Goal: Task Accomplishment & Management: Manage account settings

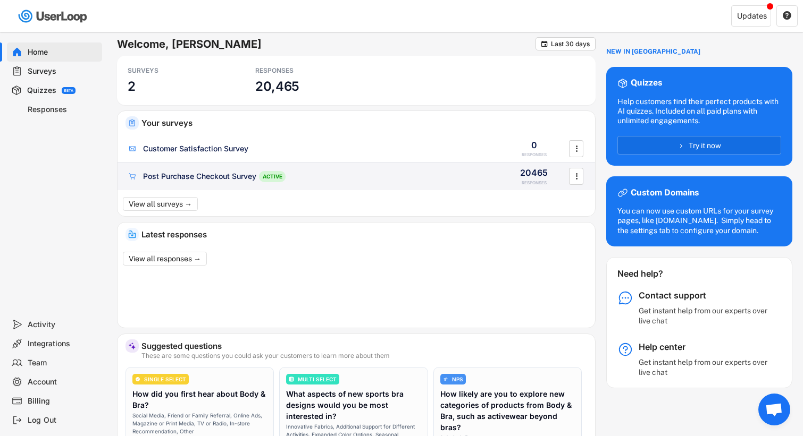
click at [233, 180] on div "Post Purchase Checkout Survey" at bounding box center [199, 176] width 113 height 11
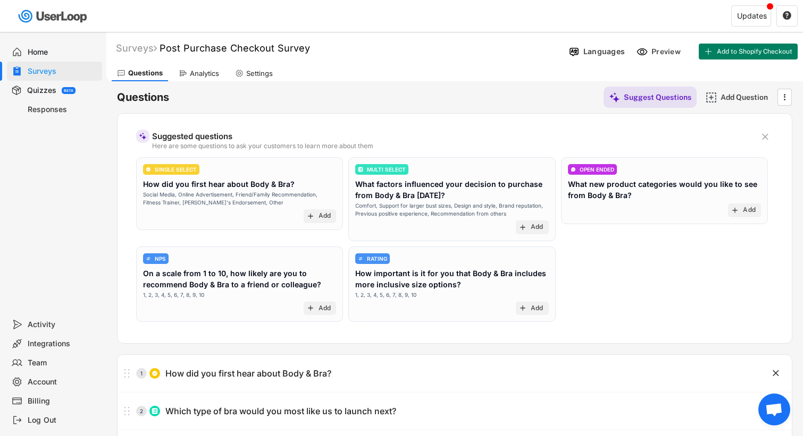
click at [197, 75] on div "Analytics" at bounding box center [204, 73] width 29 height 9
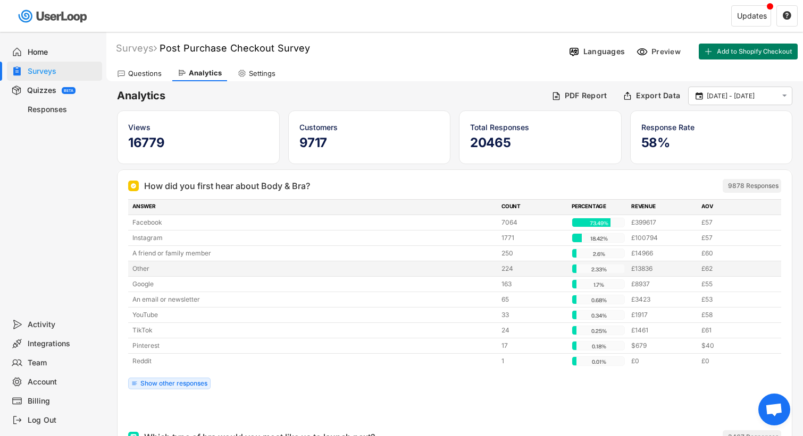
click at [145, 269] on div "Other" at bounding box center [313, 269] width 362 height 10
click at [191, 378] on div "Show other responses" at bounding box center [169, 384] width 82 height 12
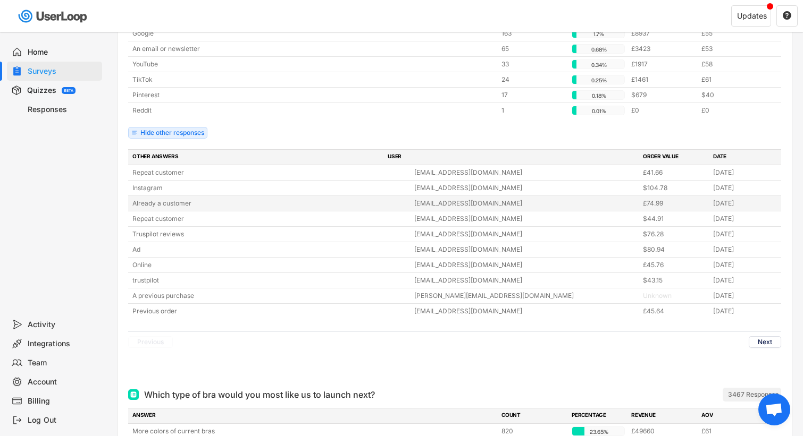
scroll to position [258, 0]
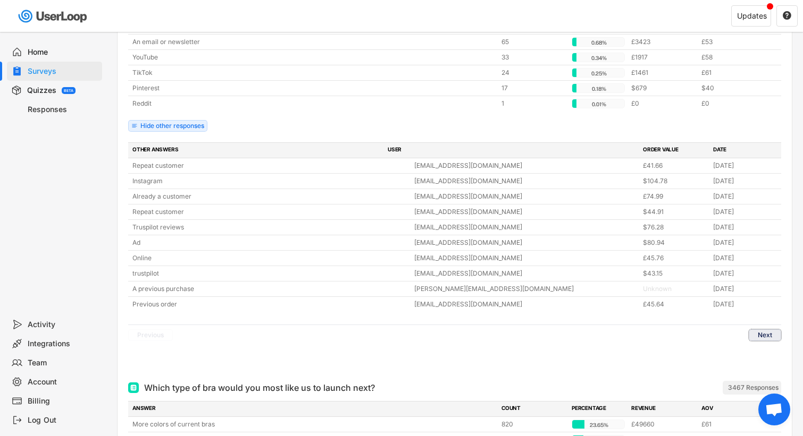
click at [761, 334] on button "Next" at bounding box center [764, 336] width 32 height 12
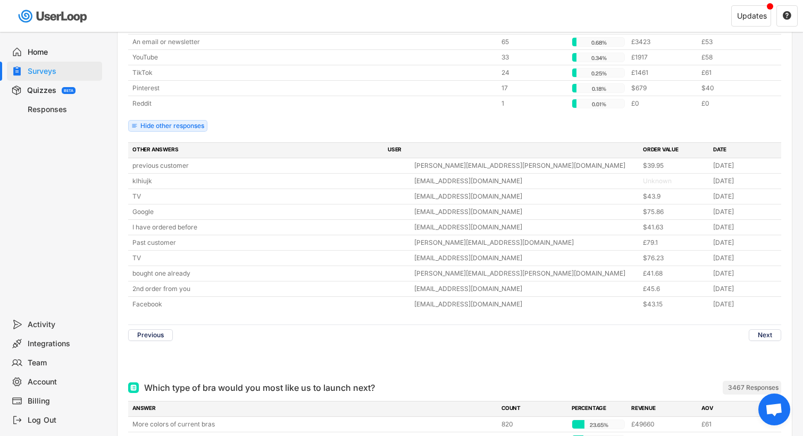
click at [49, 75] on div "Surveys" at bounding box center [63, 71] width 70 height 10
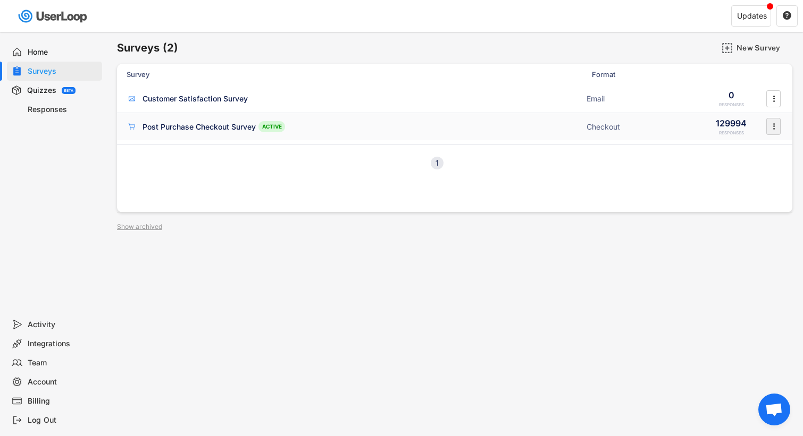
click at [772, 127] on icon "" at bounding box center [773, 127] width 11 height 16
click at [513, 243] on div "Surveys (2) New Survey Survey Format Customer Satisfaction Survey Email 0 RESPO…" at bounding box center [454, 288] width 696 height 512
click at [189, 126] on div "Post Purchase Checkout Survey" at bounding box center [198, 127] width 113 height 11
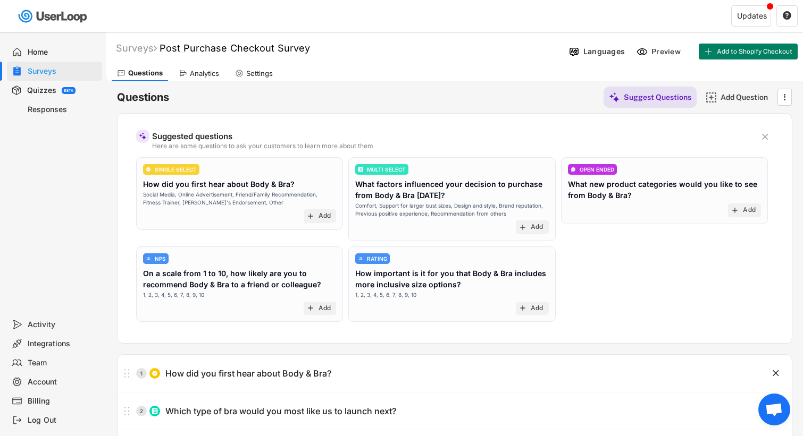
click at [269, 72] on div "Settings" at bounding box center [259, 73] width 27 height 9
select select ""weekly""
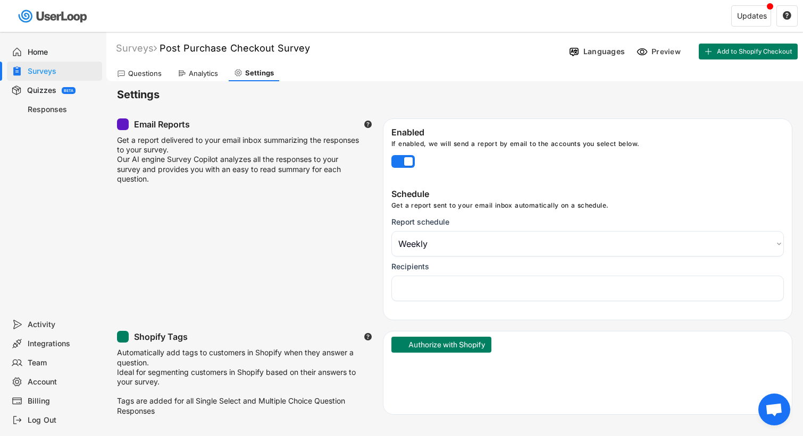
select select "1348695171700984260__LOOKUP__1733914077444x561214329029674050"
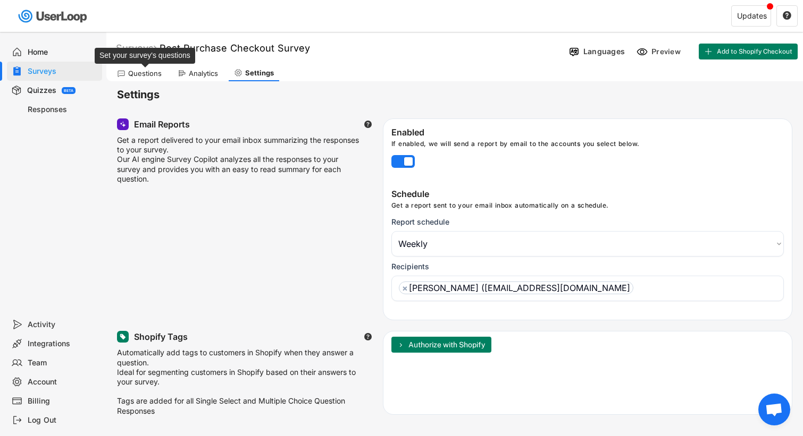
click at [143, 73] on div "Questions" at bounding box center [144, 73] width 33 height 9
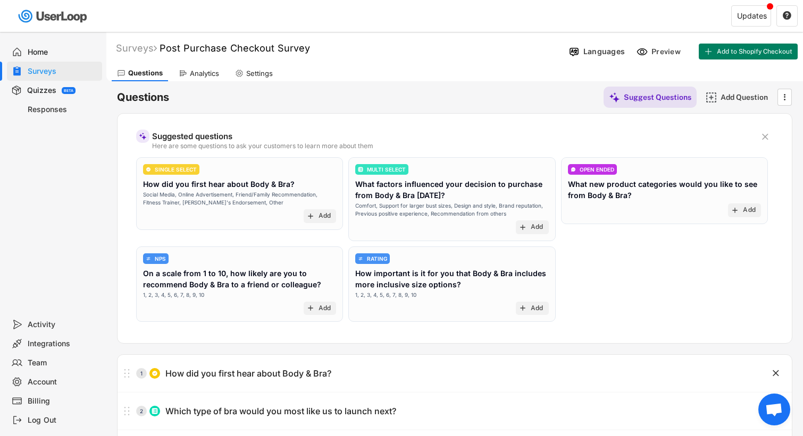
click at [791, 99] on div "" at bounding box center [784, 97] width 16 height 17
click at [786, 98] on icon "" at bounding box center [784, 97] width 11 height 16
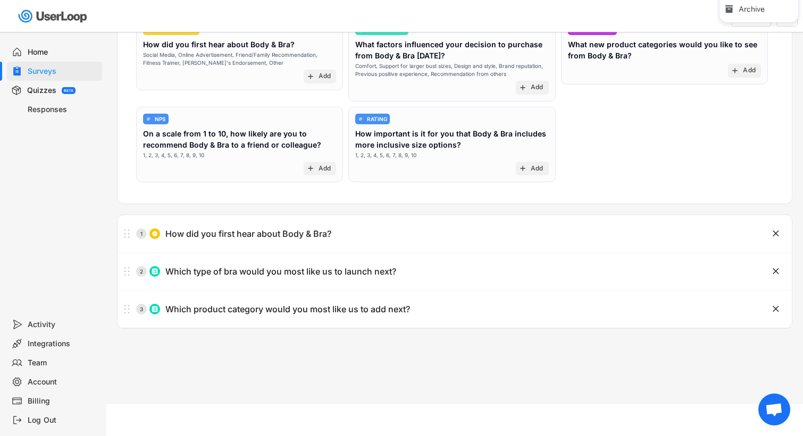
click at [51, 72] on div "Surveys" at bounding box center [63, 71] width 70 height 10
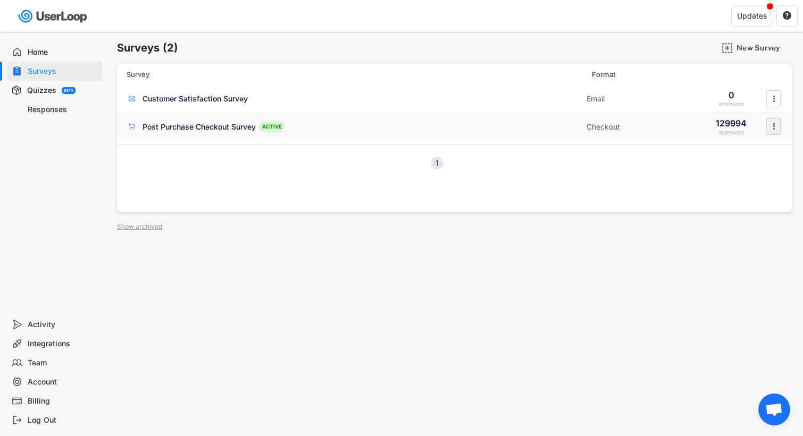
click at [775, 124] on icon "" at bounding box center [773, 127] width 11 height 16
click at [647, 252] on div "Surveys (2) New Survey Survey Format Customer Satisfaction Survey Email 0 RESPO…" at bounding box center [454, 288] width 696 height 512
click at [237, 131] on div "Post Purchase Checkout Survey" at bounding box center [198, 127] width 113 height 11
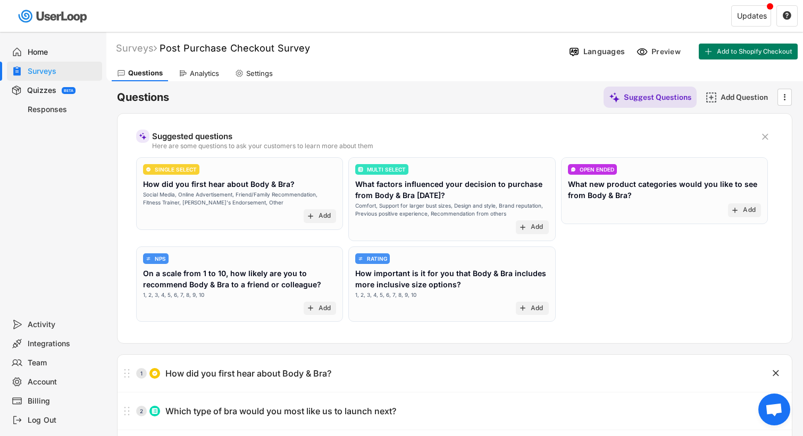
click at [208, 64] on div "Questions Analytics Settings" at bounding box center [454, 72] width 696 height 19
click at [206, 69] on div "Analytics" at bounding box center [204, 73] width 29 height 9
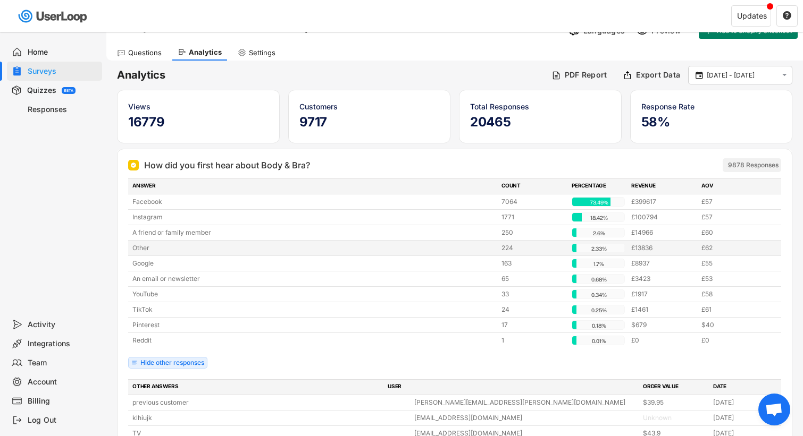
scroll to position [49, 0]
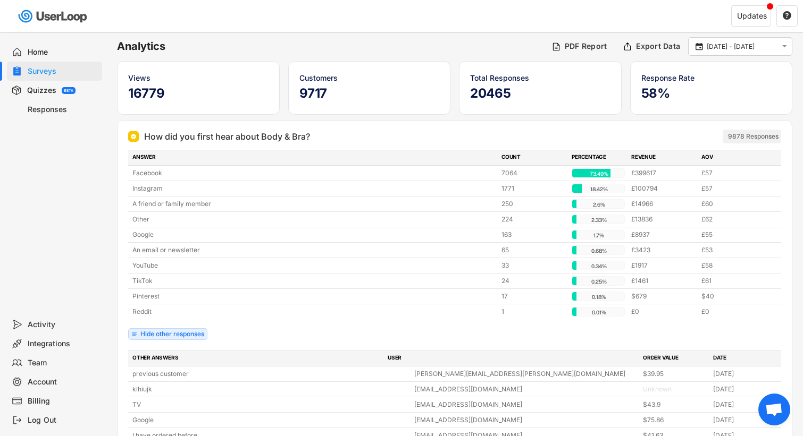
click at [767, 409] on span "Open de chat" at bounding box center [774, 410] width 18 height 15
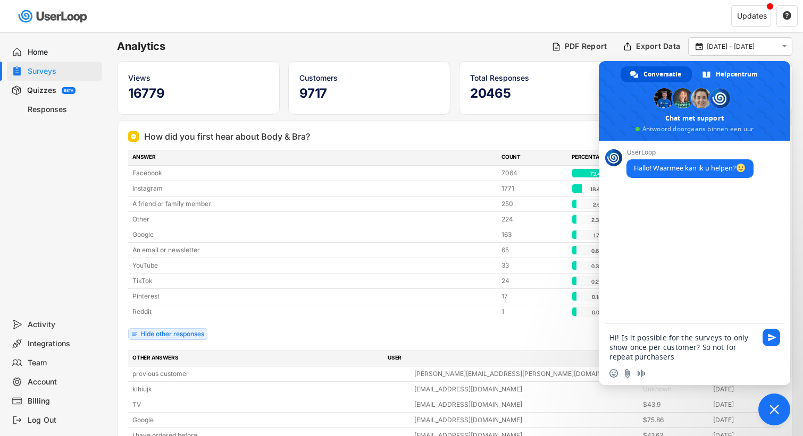
type textarea "Hi! Is it possible for the surveys to only show once per customer? So not for r…"
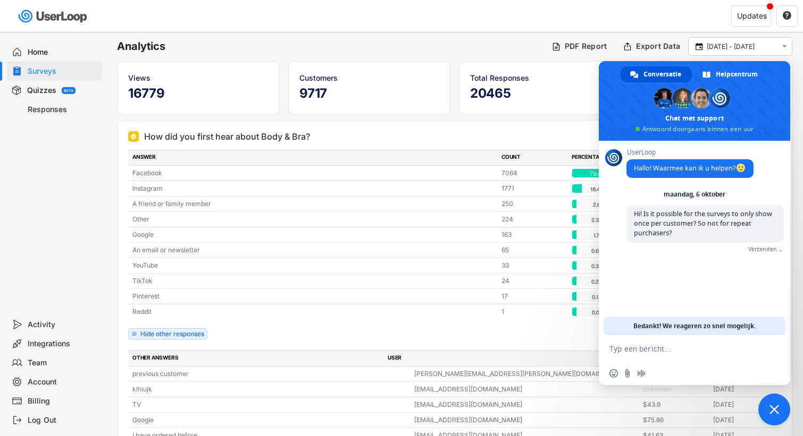
click at [768, 419] on span "Chat sluiten" at bounding box center [774, 410] width 32 height 32
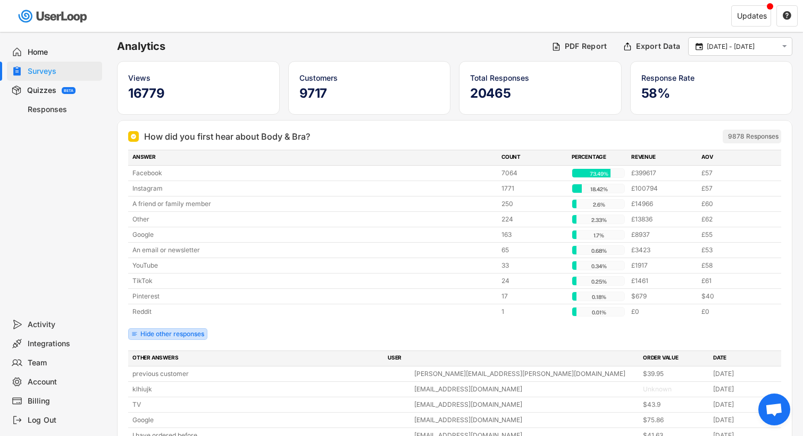
click at [174, 331] on div "Hide other responses" at bounding box center [172, 334] width 64 height 6
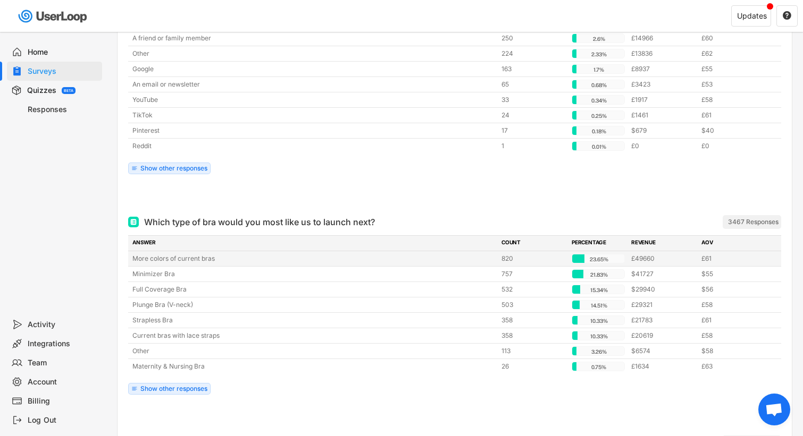
scroll to position [30, 0]
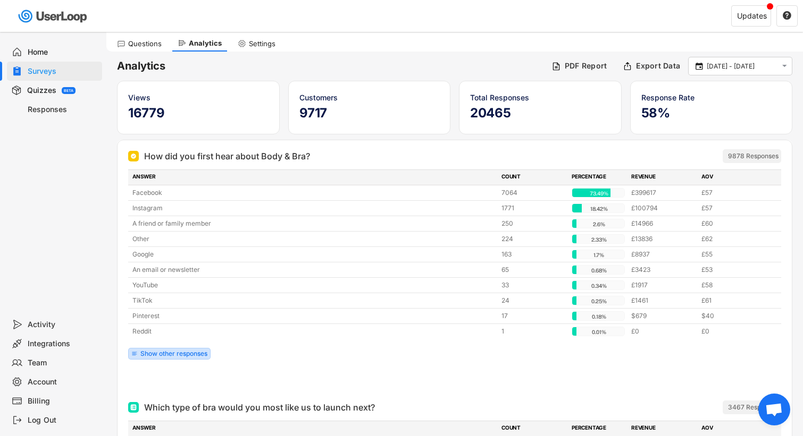
click at [187, 356] on div "Show other responses" at bounding box center [173, 354] width 67 height 6
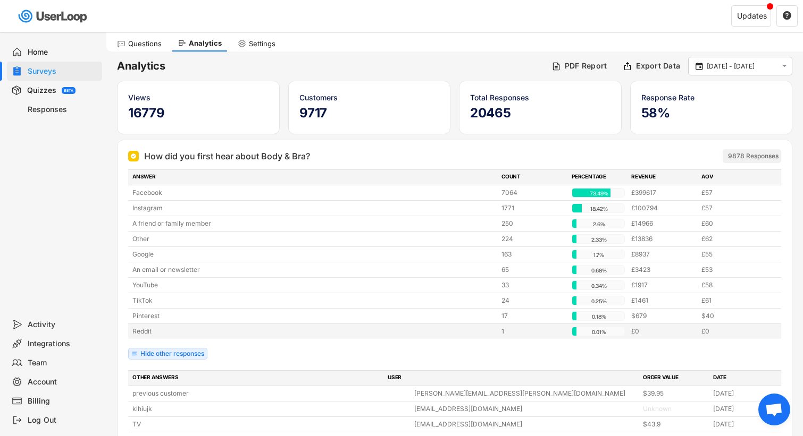
click at [189, 347] on div "ANSWER COUNT PERCENTAGE REVENUE AOV Facebook 7064 73.49% 73.49% £399617 £57 Ins…" at bounding box center [454, 268] width 653 height 196
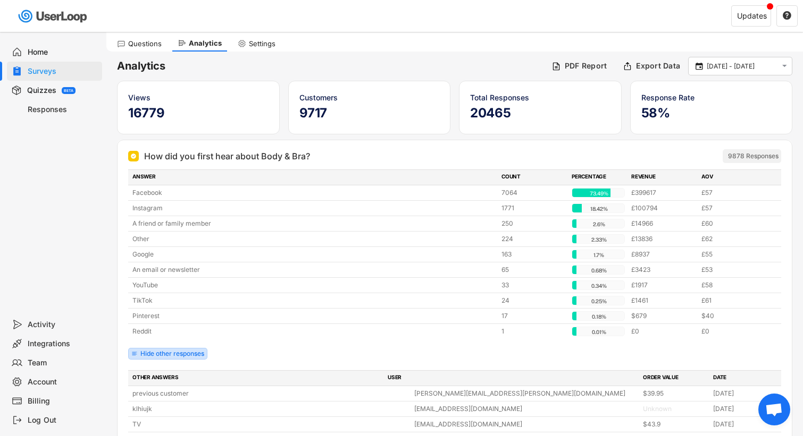
click at [187, 355] on div "Hide other responses" at bounding box center [172, 354] width 64 height 6
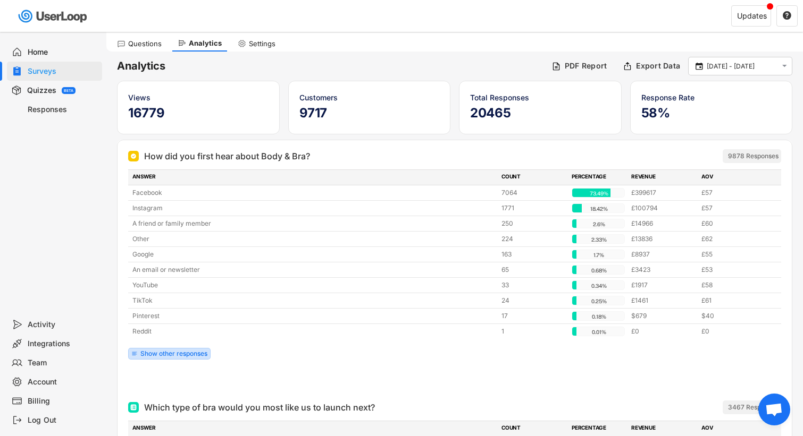
click at [187, 355] on div "Show other responses" at bounding box center [173, 354] width 67 height 6
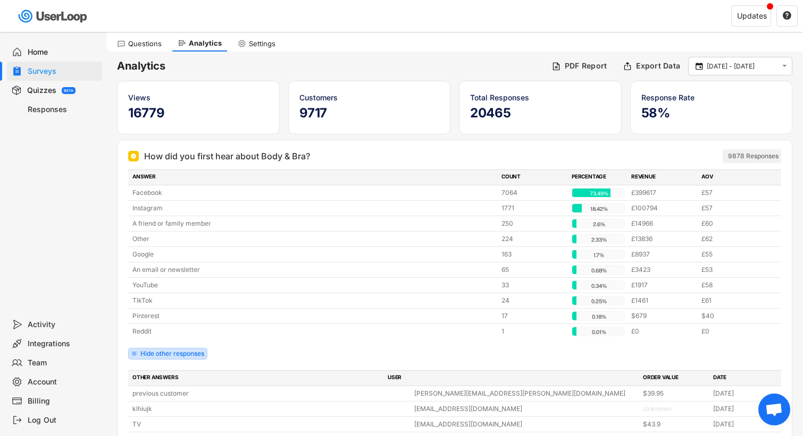
click at [187, 355] on div "Hide other responses" at bounding box center [172, 354] width 64 height 6
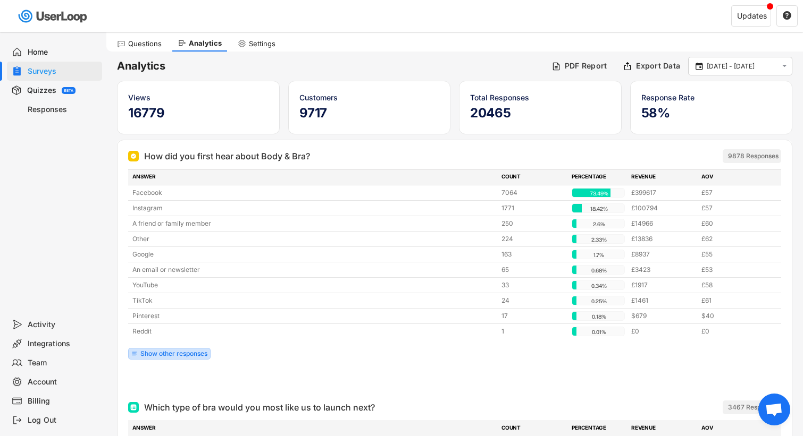
click at [187, 355] on div "Show other responses" at bounding box center [173, 354] width 67 height 6
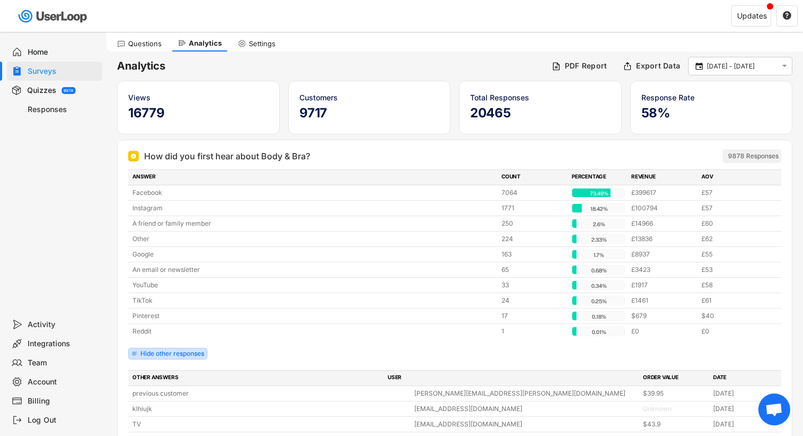
click at [180, 354] on div "Hide other responses" at bounding box center [172, 354] width 64 height 6
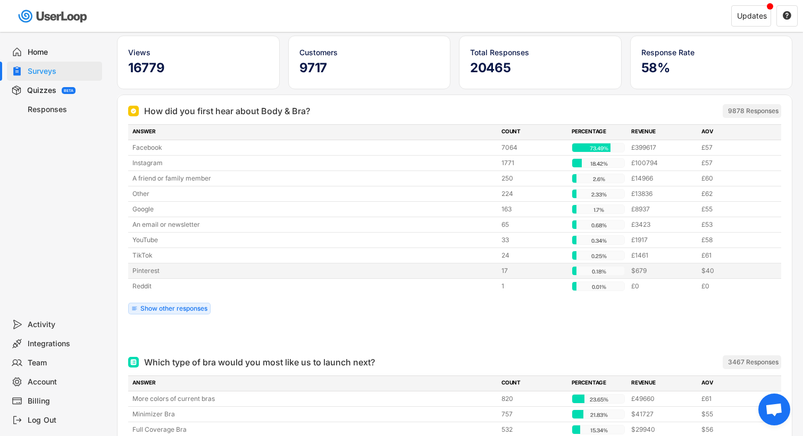
scroll to position [120, 0]
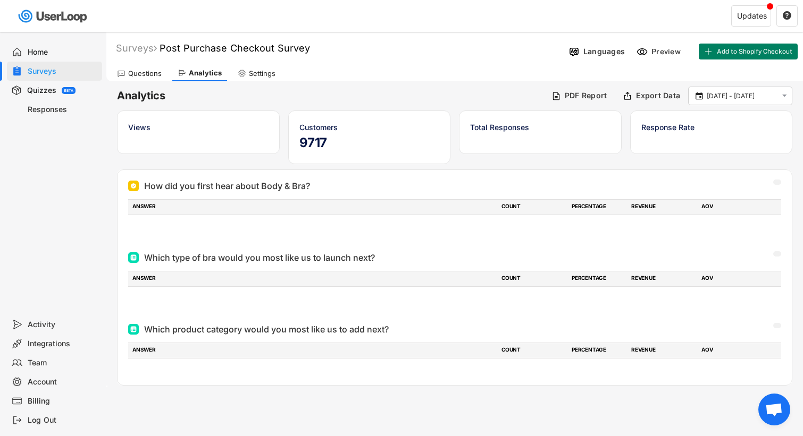
scroll to position [32, 0]
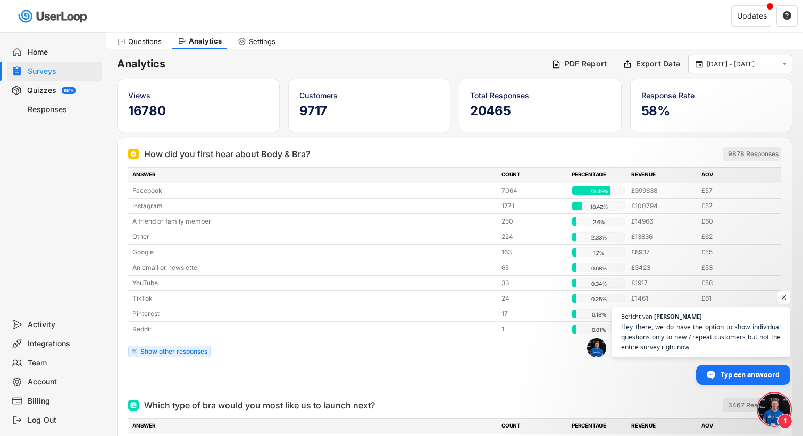
click at [51, 70] on div "Surveys" at bounding box center [63, 71] width 70 height 10
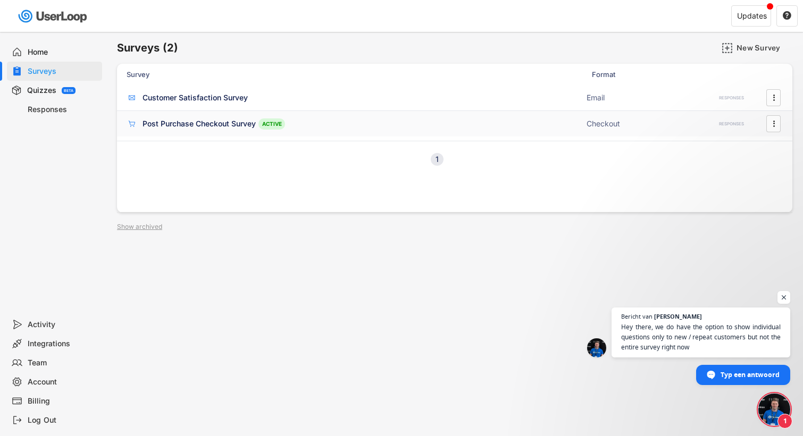
click at [224, 121] on div "Post Purchase Checkout Survey" at bounding box center [198, 124] width 113 height 11
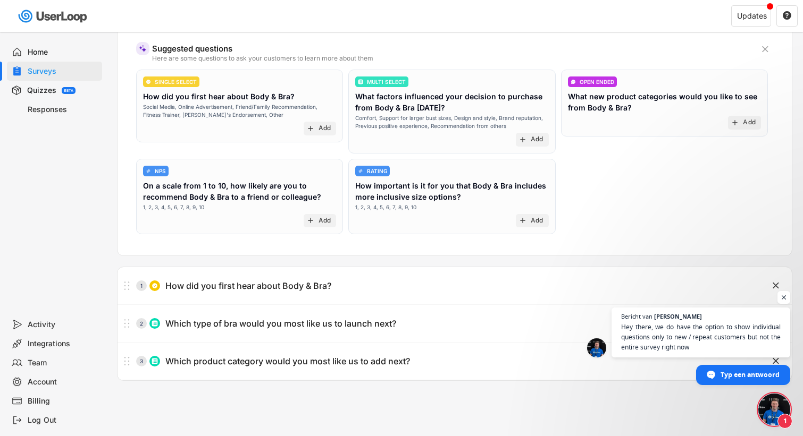
scroll to position [140, 0]
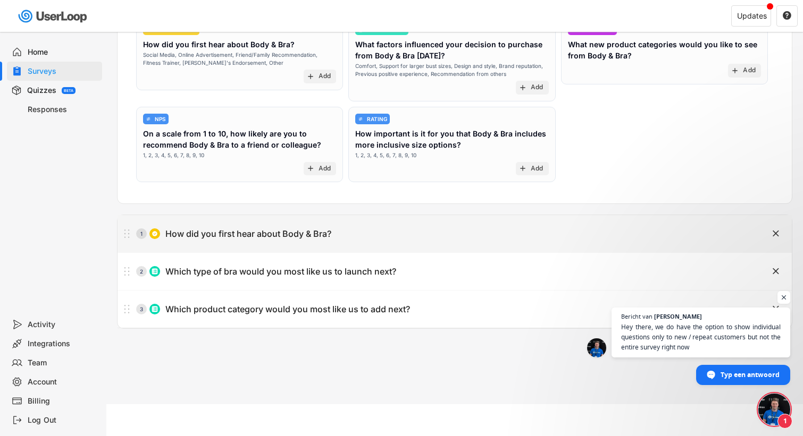
click at [185, 232] on div "How did you first hear about Body & Bra?" at bounding box center [248, 234] width 166 height 11
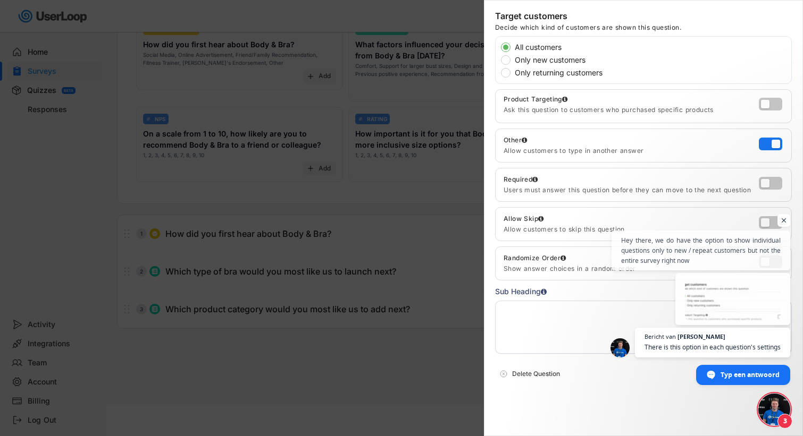
scroll to position [57, 0]
click at [729, 315] on span "Open de chat" at bounding box center [732, 298] width 97 height 43
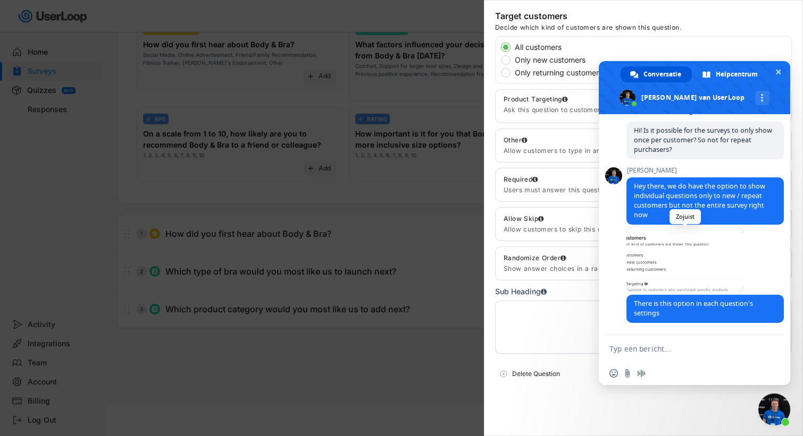
click at [702, 267] on span at bounding box center [684, 260] width 117 height 64
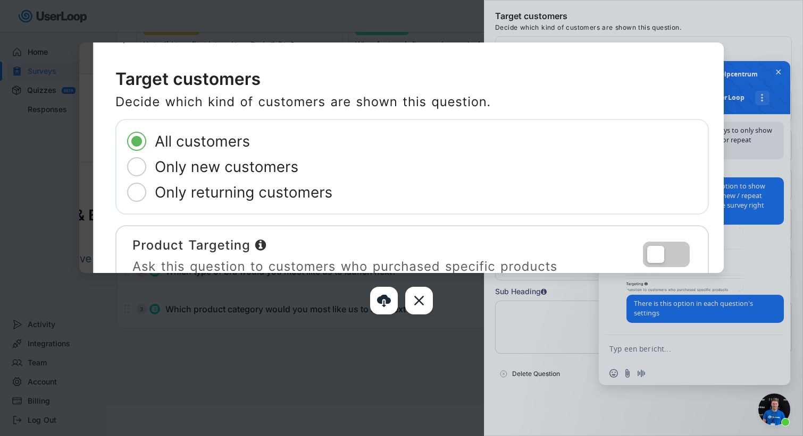
click at [265, 358] on div at bounding box center [401, 218] width 803 height 436
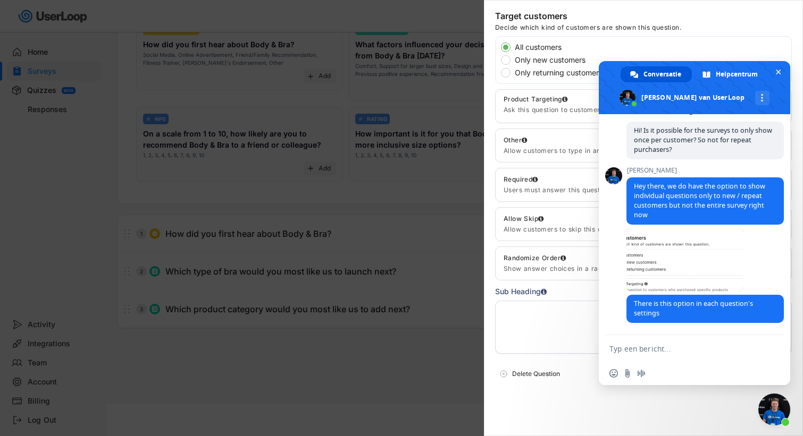
click at [390, 367] on div at bounding box center [401, 218] width 803 height 436
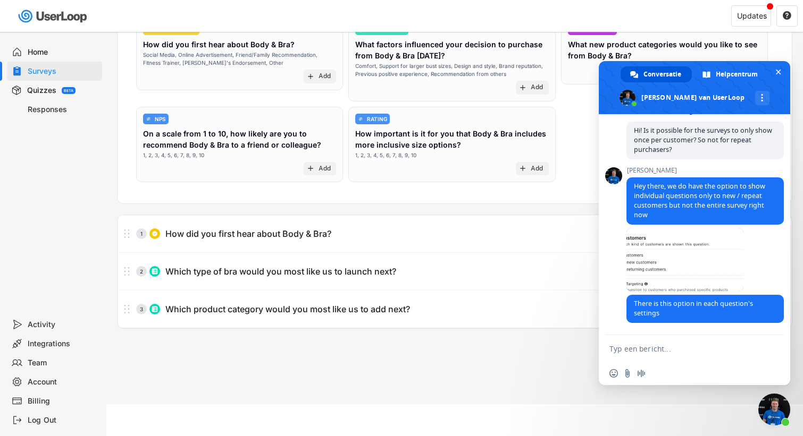
click at [686, 353] on textarea "Typ een bericht..." at bounding box center [682, 349] width 147 height 10
type textarea "Thanks!"
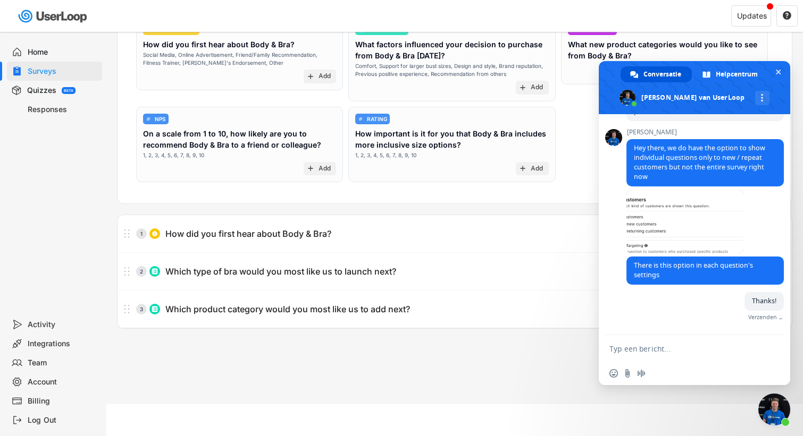
scroll to position [83, 0]
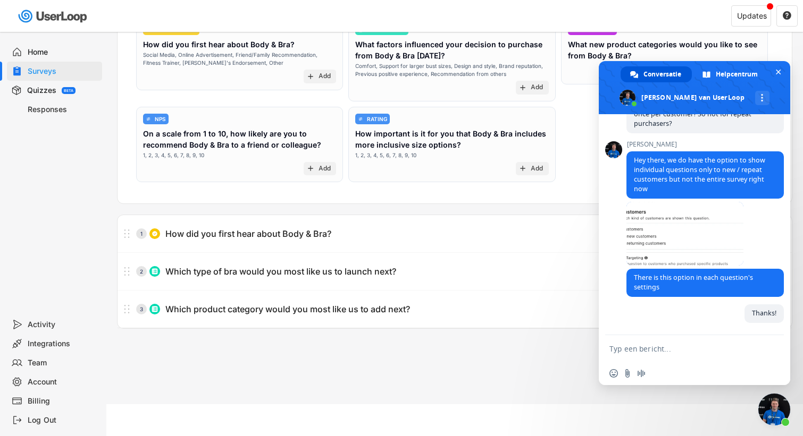
click at [438, 392] on div "Surveys Post Purchase Checkout Survey Languages Preview Add to Shopify Checkout…" at bounding box center [454, 148] width 696 height 512
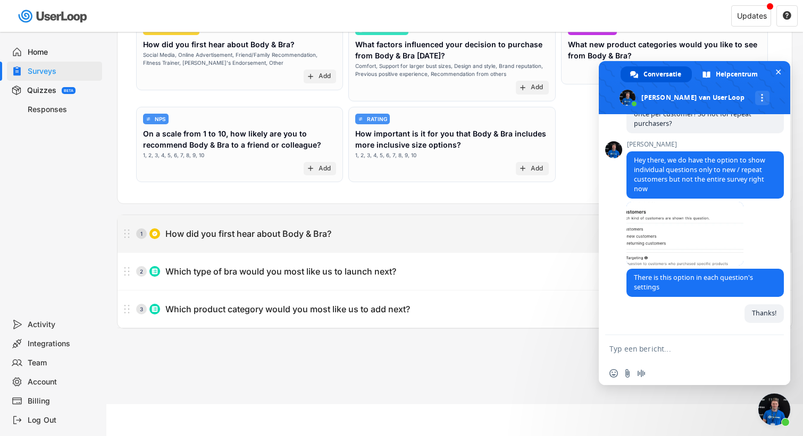
click at [341, 244] on div "1 How did you first hear about Body & Bra?" at bounding box center [427, 233] width 621 height 21
type input "How did you first hear about Body & Bra?"
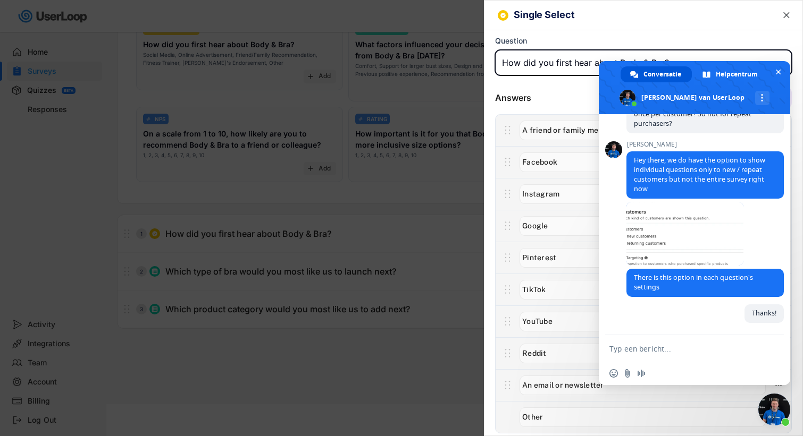
click at [774, 410] on span "Chat sluiten" at bounding box center [774, 410] width 32 height 32
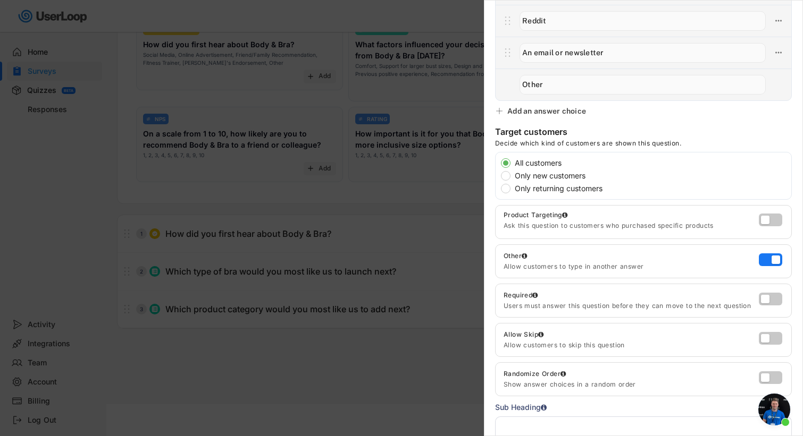
scroll to position [340, 0]
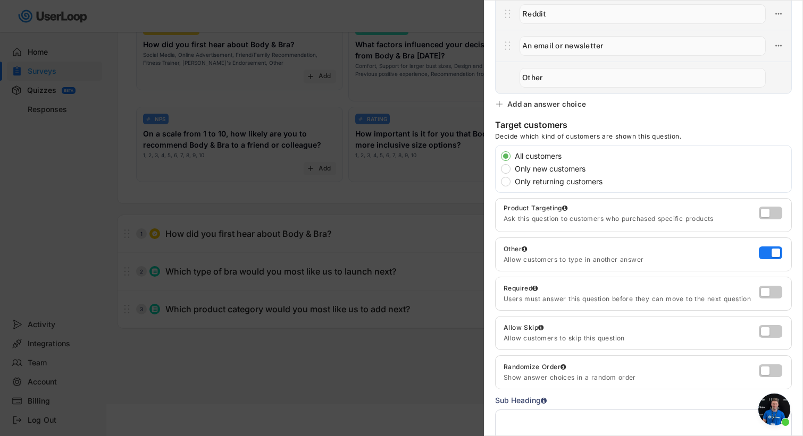
click at [558, 168] on label "Only new customers" at bounding box center [651, 168] width 280 height 7
click at [500, 159] on input "Only new customers" at bounding box center [496, 156] width 7 height 7
radio input "true"
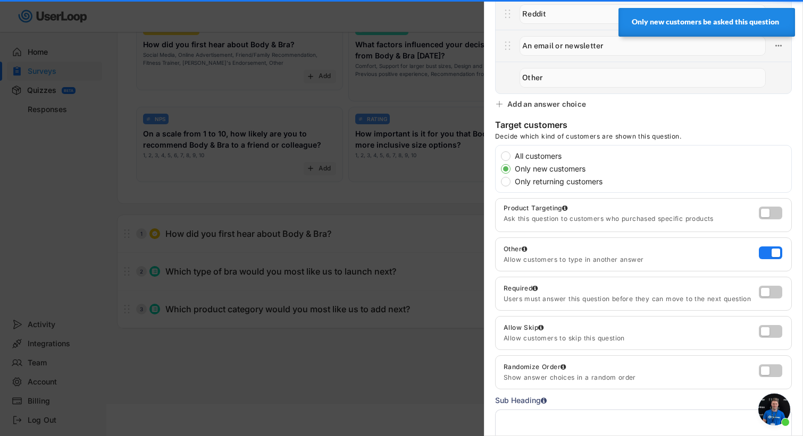
click at [410, 340] on div at bounding box center [401, 218] width 803 height 436
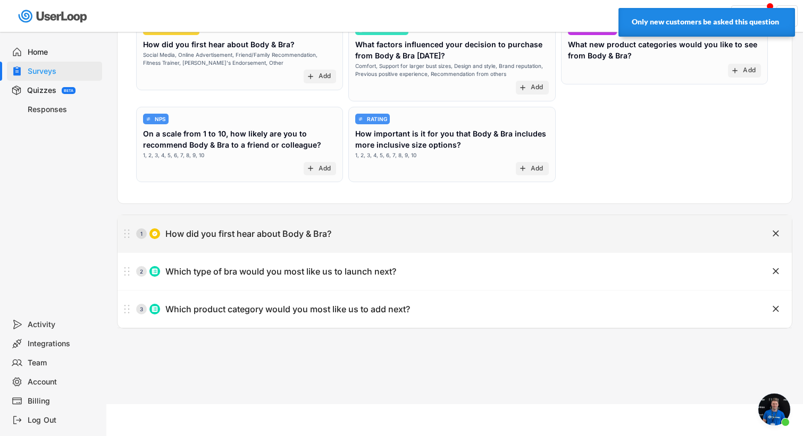
scroll to position [0, 0]
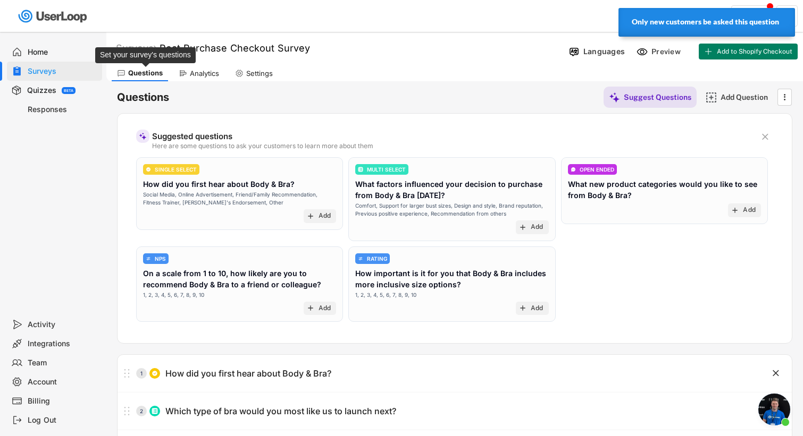
click at [143, 74] on div "Questions" at bounding box center [145, 73] width 35 height 9
click at [771, 410] on span "Open de chat" at bounding box center [774, 410] width 32 height 32
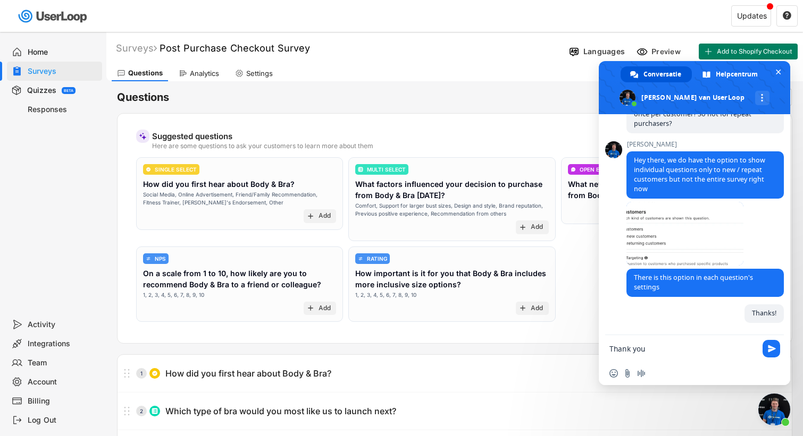
type textarea "Thank you!"
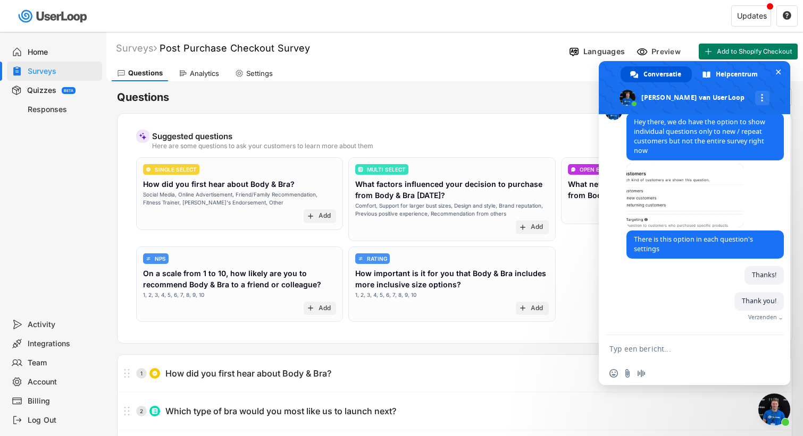
scroll to position [105, 0]
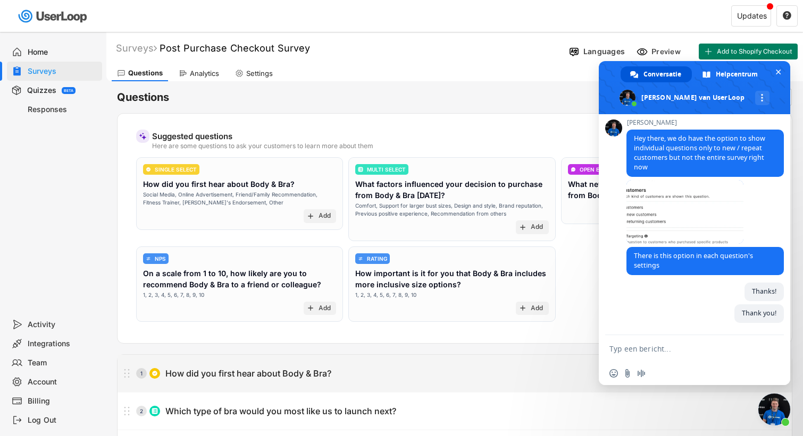
click at [366, 367] on div "1 How did you first hear about Body & Bra?" at bounding box center [427, 373] width 621 height 21
type input "How did you first hear about Body & Bra?"
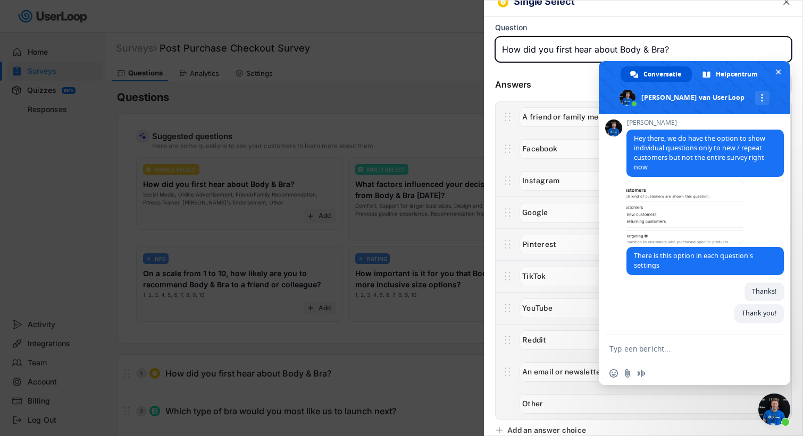
scroll to position [27, 0]
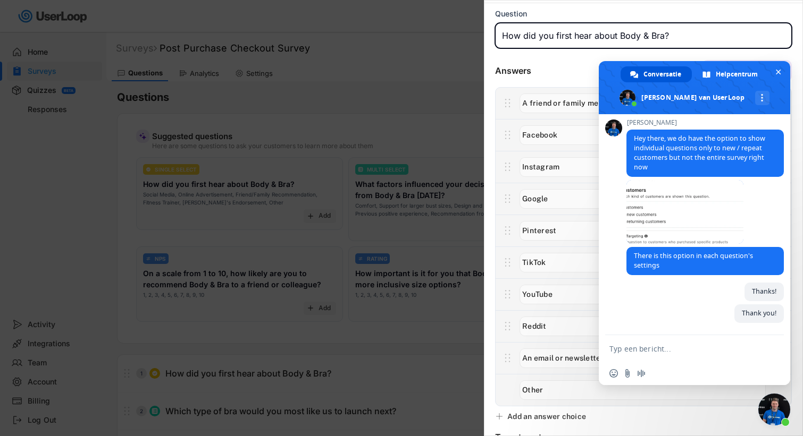
click at [774, 407] on span "Chat sluiten" at bounding box center [774, 410] width 32 height 32
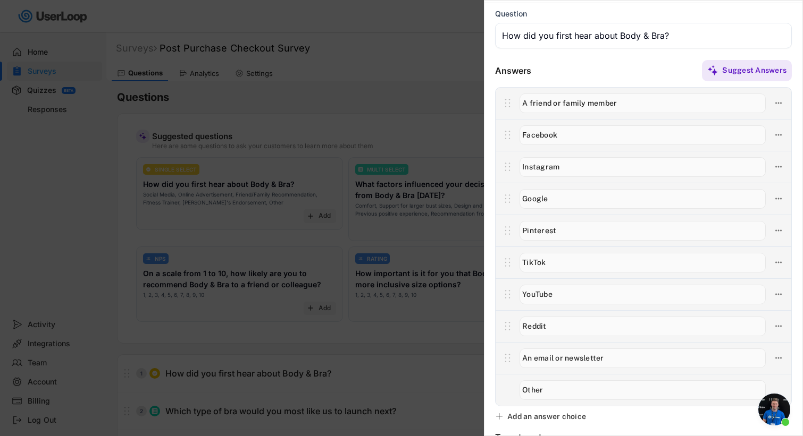
scroll to position [141, 0]
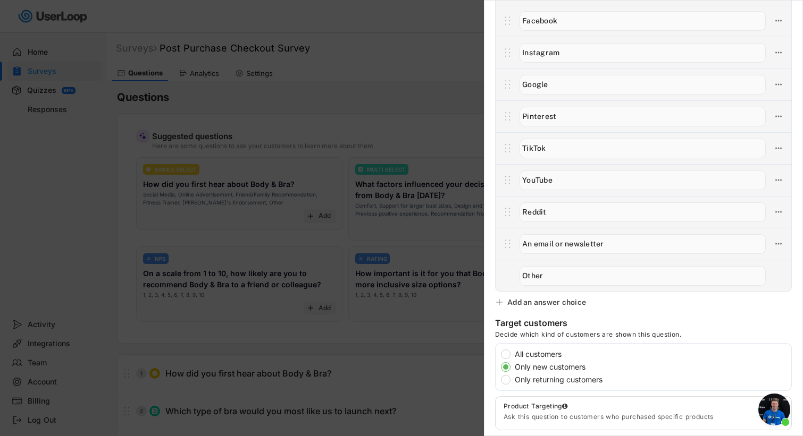
click at [550, 298] on div "Add an answer choice" at bounding box center [546, 303] width 79 height 10
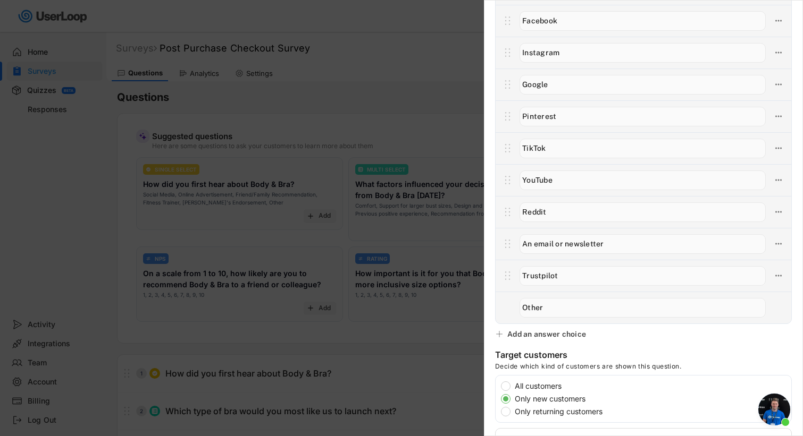
type input "Trustpilot"
click at [500, 128] on div at bounding box center [642, 116] width 295 height 32
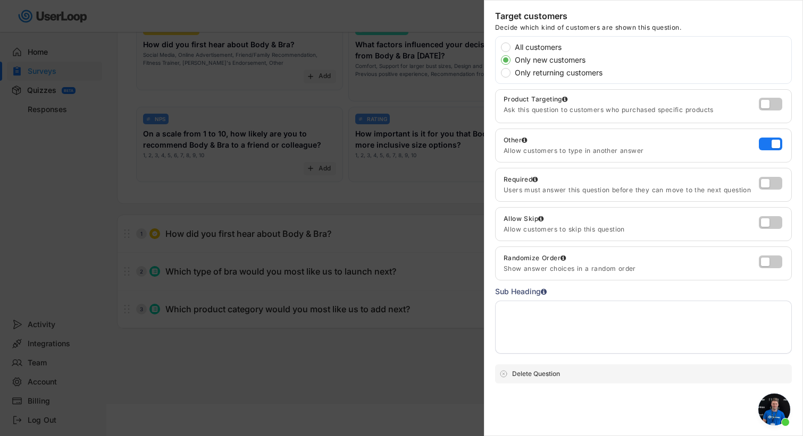
scroll to position [0, 0]
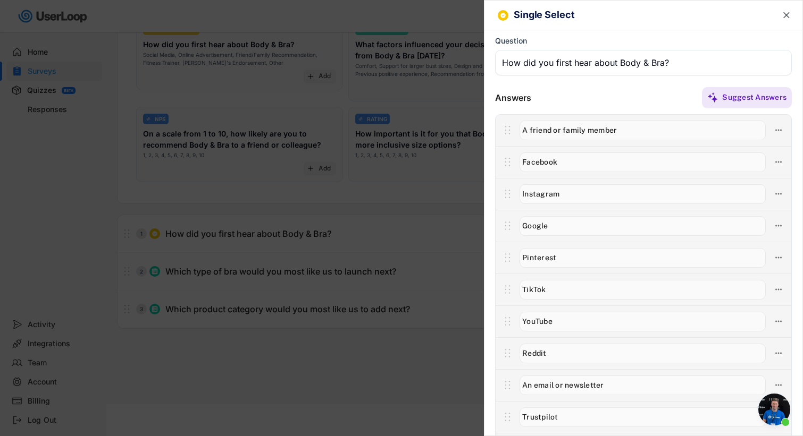
click at [459, 109] on div at bounding box center [401, 218] width 803 height 436
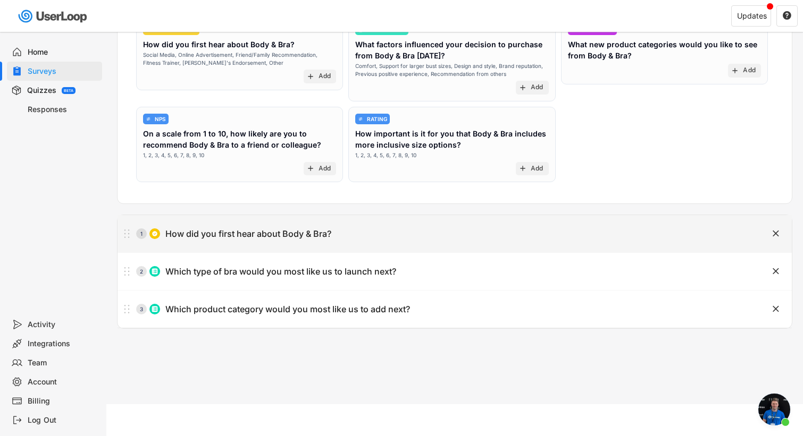
click at [354, 224] on div "1 How did you first hear about Body & Bra?" at bounding box center [427, 233] width 621 height 21
type input "How did you first hear about Body & Bra?"
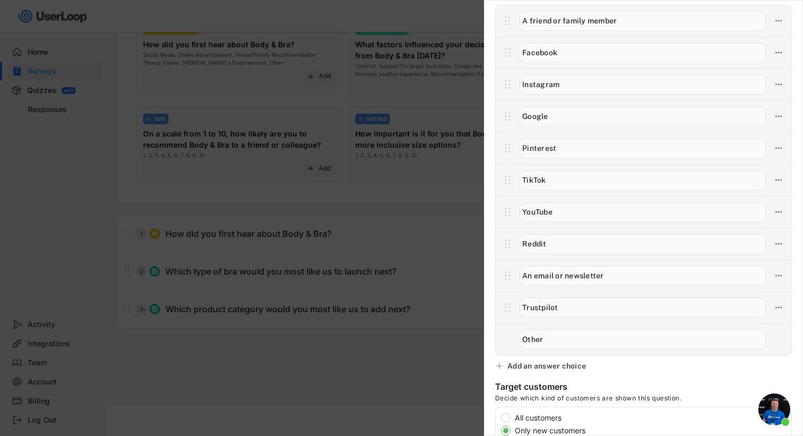
scroll to position [323, 0]
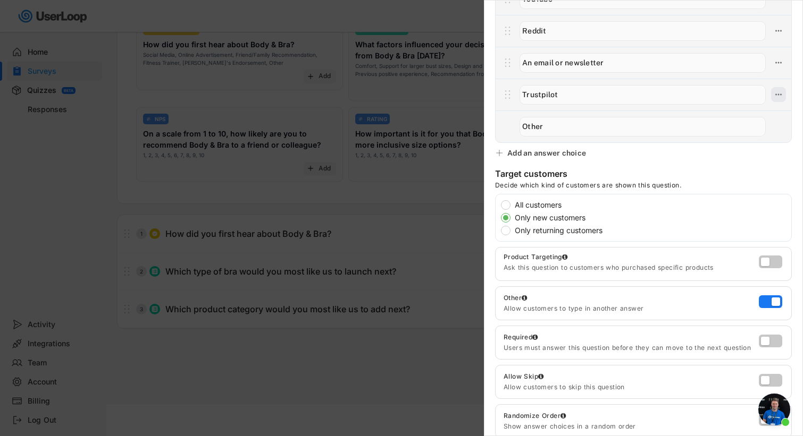
click at [775, 96] on button at bounding box center [778, 94] width 15 height 15
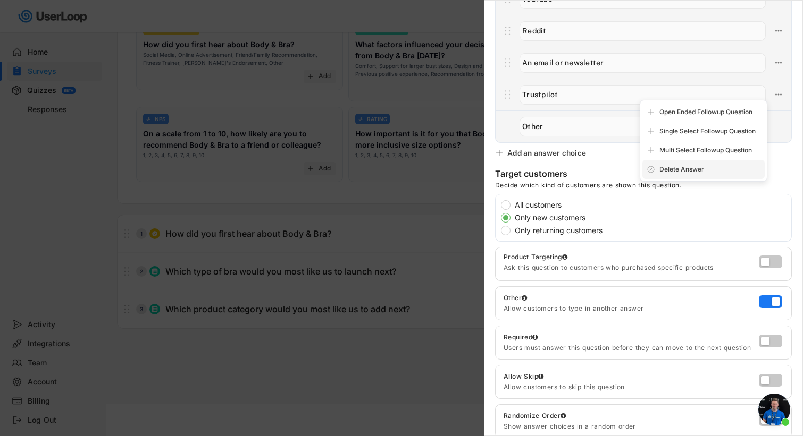
click at [708, 171] on div "Delete Answer" at bounding box center [709, 170] width 101 height 10
click at [702, 172] on div "Are you sure? Click to confirm." at bounding box center [709, 170] width 101 height 10
type input "Other"
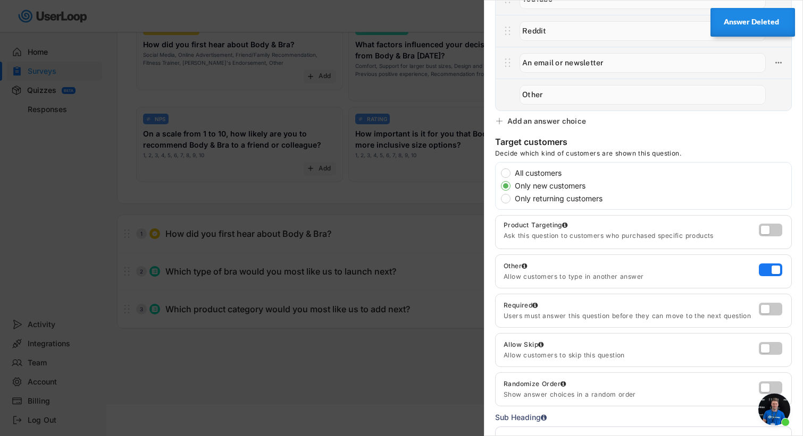
click at [730, 133] on div "Single Select  Question Answers Suggest Answers Add an answer choice Target cu…" at bounding box center [643, 218] width 319 height 436
click at [428, 126] on div at bounding box center [401, 218] width 803 height 436
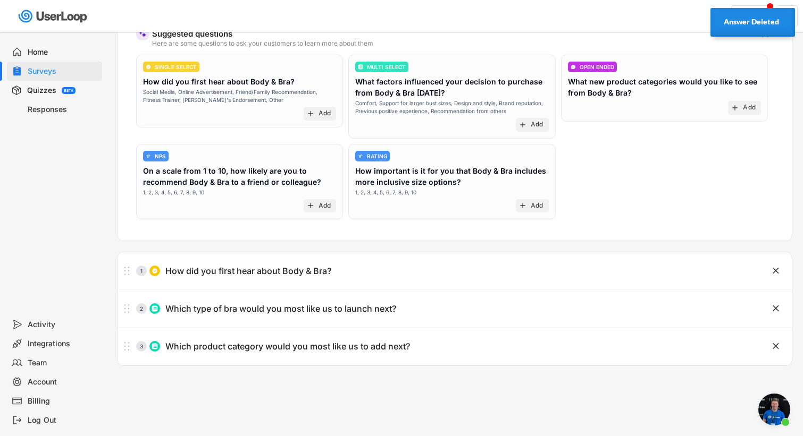
scroll to position [140, 0]
